Goal: Feedback & Contribution: Contribute content

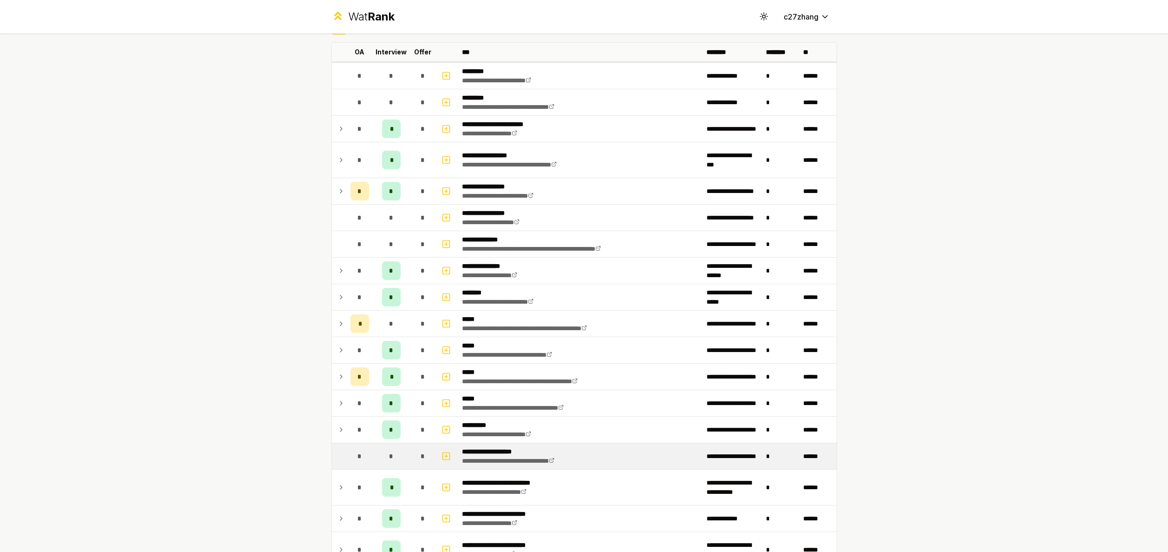
scroll to position [228, 0]
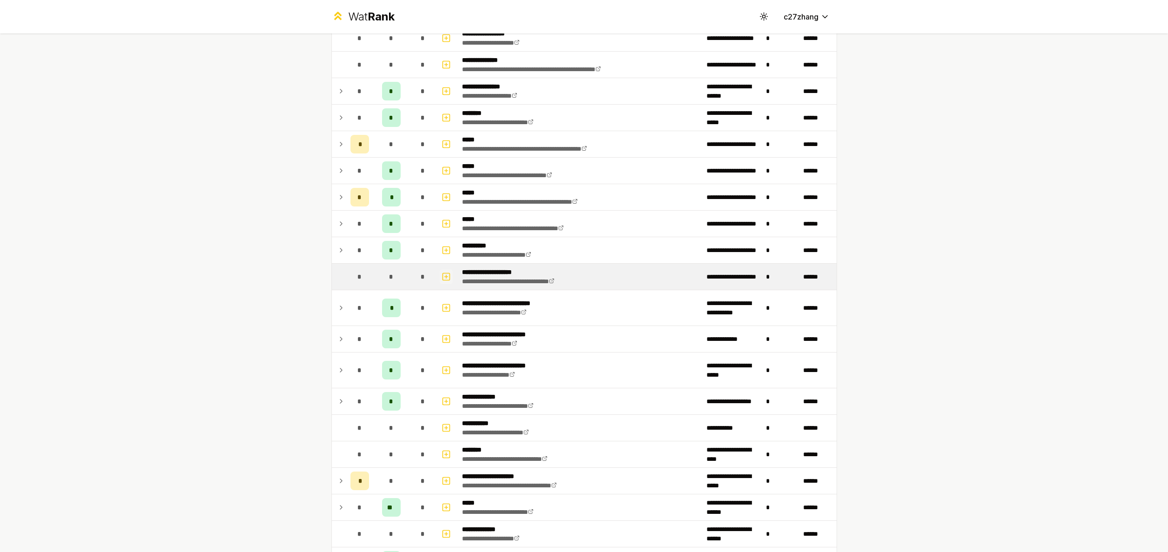
click at [442, 277] on icon "button" at bounding box center [446, 276] width 9 height 11
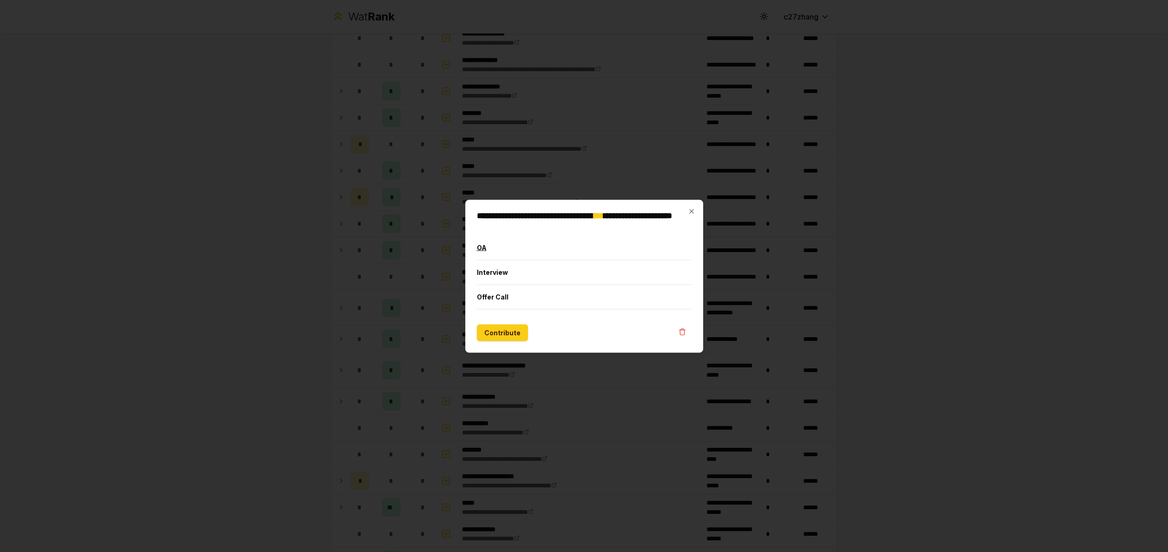
click at [514, 252] on button "OA" at bounding box center [584, 247] width 215 height 24
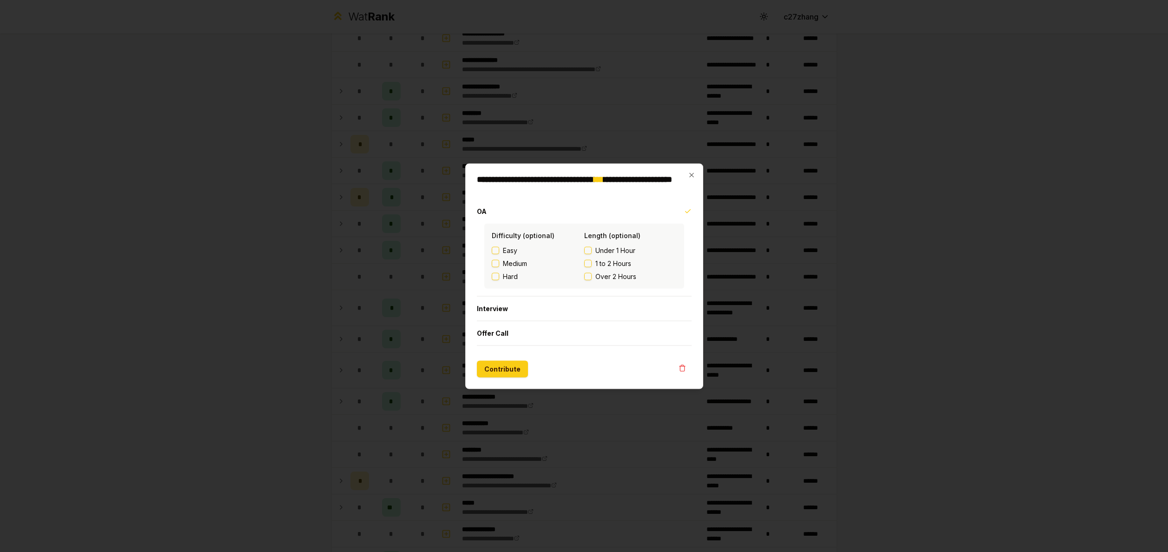
click at [695, 171] on div "**********" at bounding box center [584, 275] width 238 height 225
click at [694, 173] on icon "button" at bounding box center [691, 174] width 7 height 7
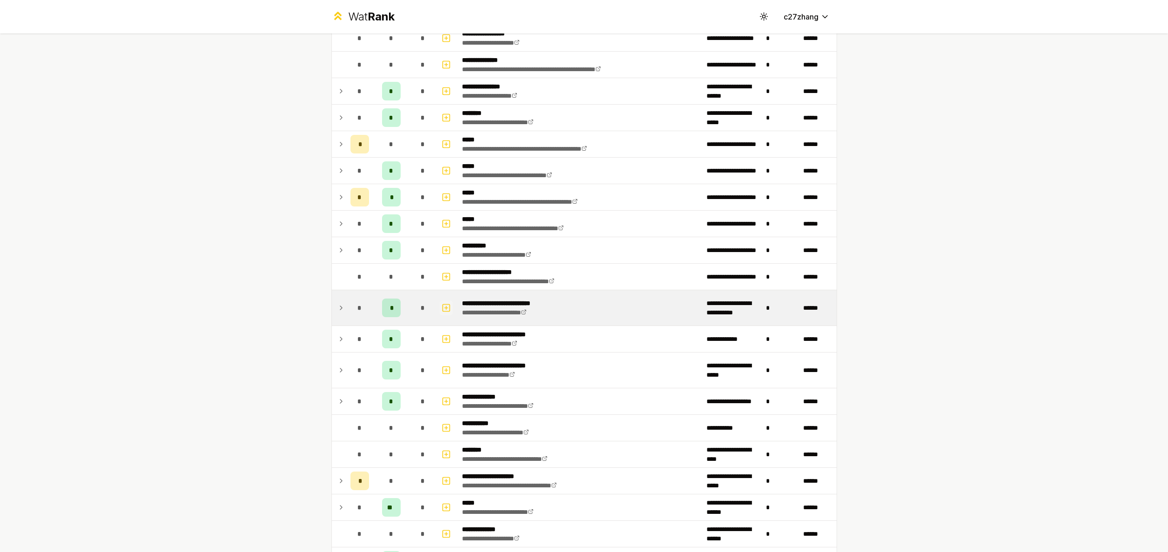
click at [444, 308] on icon "button" at bounding box center [445, 308] width 3 height 0
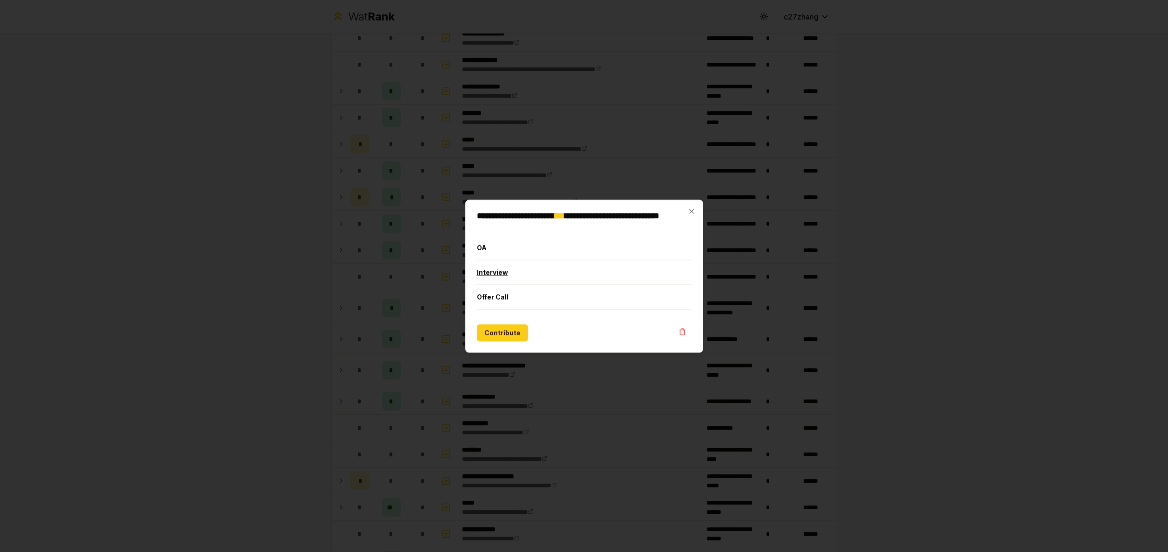
click at [497, 272] on button "Interview" at bounding box center [584, 272] width 215 height 24
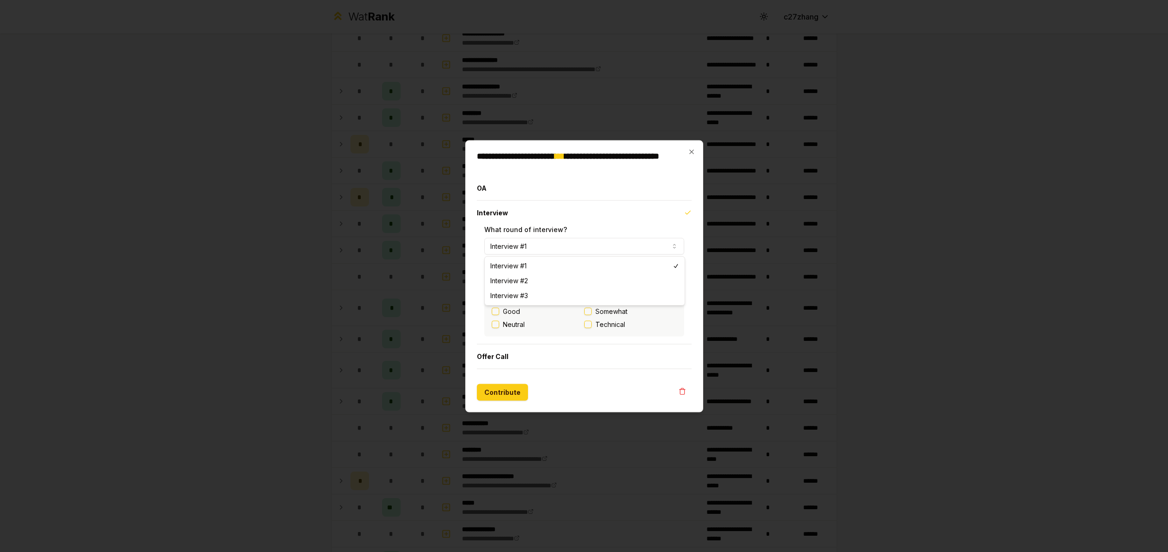
click at [568, 244] on button "Interview #1" at bounding box center [584, 246] width 200 height 17
click at [572, 243] on button "Interview #1" at bounding box center [584, 246] width 200 height 17
click at [508, 388] on button "Contribute" at bounding box center [502, 391] width 51 height 17
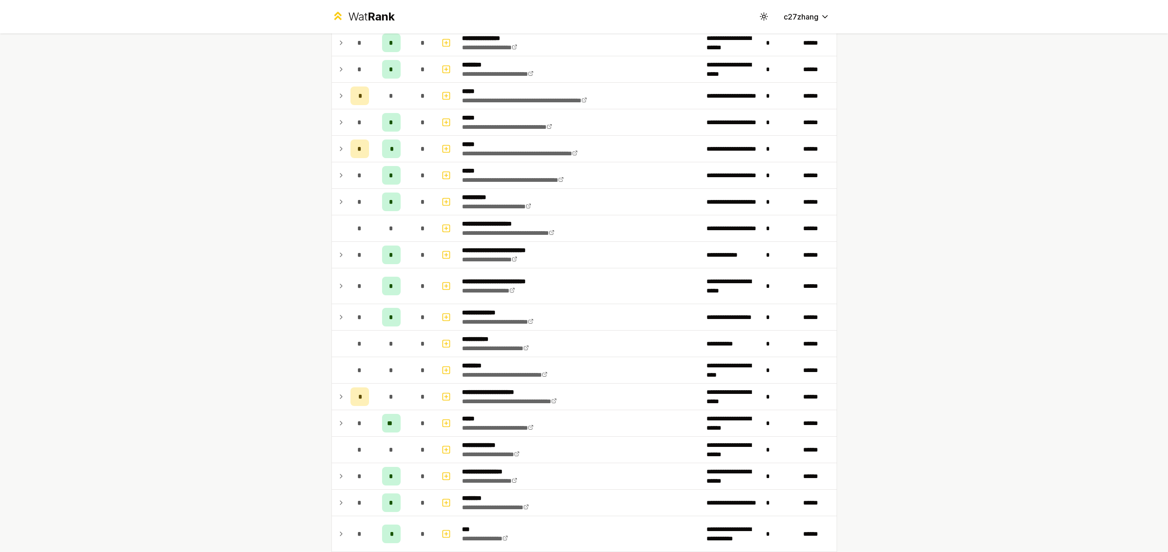
scroll to position [312, 0]
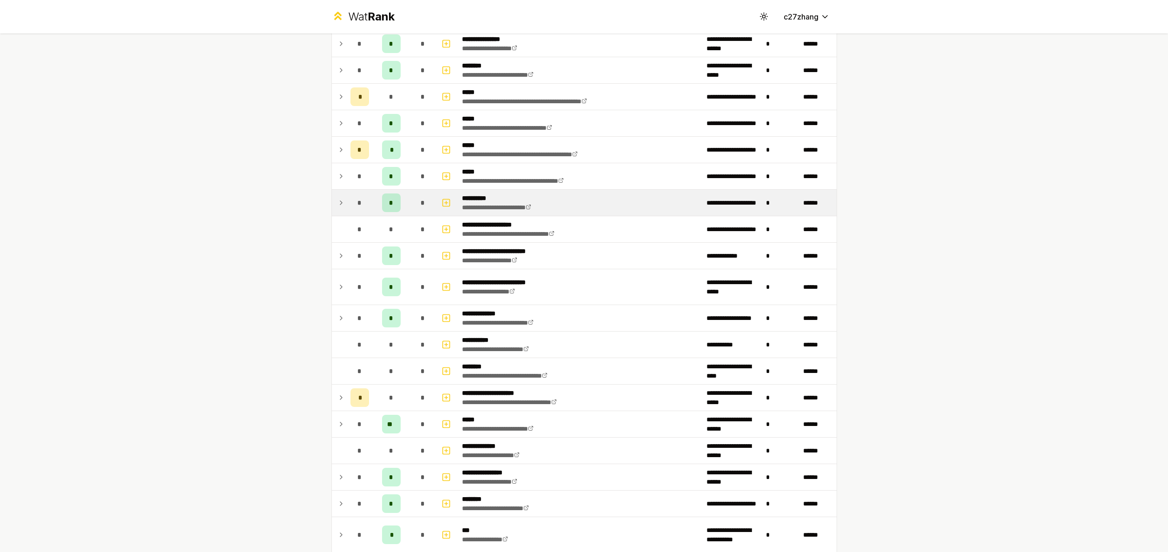
click at [337, 202] on icon at bounding box center [340, 202] width 7 height 11
